Goal: Task Accomplishment & Management: Manage account settings

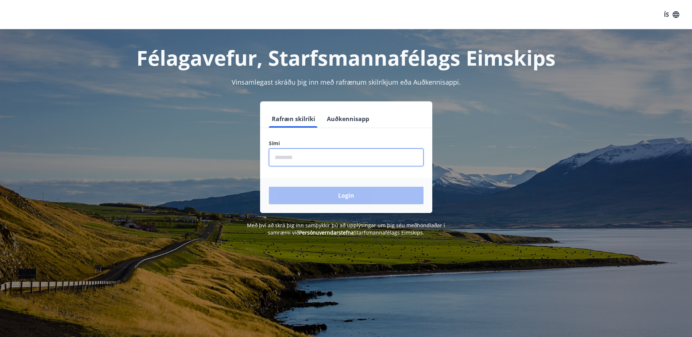
click at [342, 160] on input "phone" at bounding box center [346, 157] width 155 height 18
type input "********"
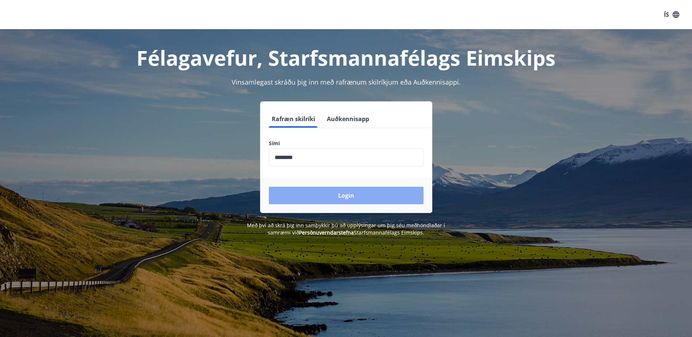
click at [367, 199] on button "Login" at bounding box center [346, 196] width 155 height 18
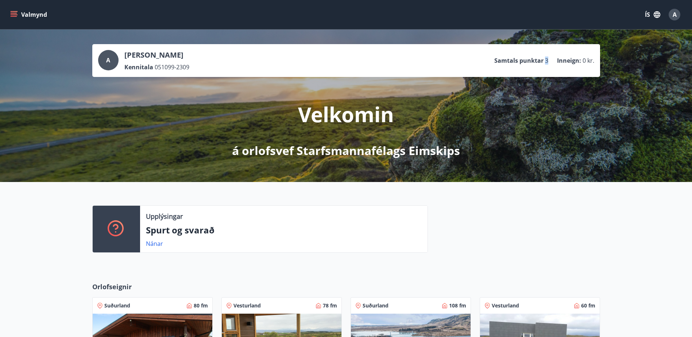
drag, startPoint x: 544, startPoint y: 57, endPoint x: 551, endPoint y: 60, distance: 7.9
click at [551, 60] on ul "Samtals punktar 3 Inneign : 0 kr." at bounding box center [544, 61] width 100 height 14
click at [16, 13] on icon "menu" at bounding box center [14, 13] width 7 height 1
click at [591, 269] on div "Upplýsingar Spurt og svarað Nánar" at bounding box center [346, 226] width 692 height 88
click at [19, 11] on button "Valmynd" at bounding box center [29, 14] width 41 height 13
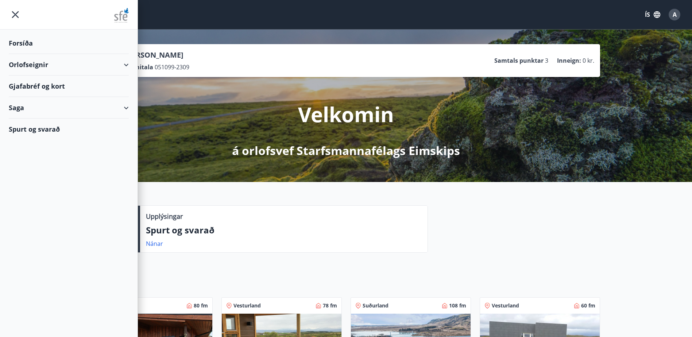
click at [123, 110] on div "Saga" at bounding box center [69, 108] width 120 height 22
click at [64, 88] on div "Gjafabréf og kort" at bounding box center [69, 86] width 120 height 22
